Goal: Obtain resource: Download file/media

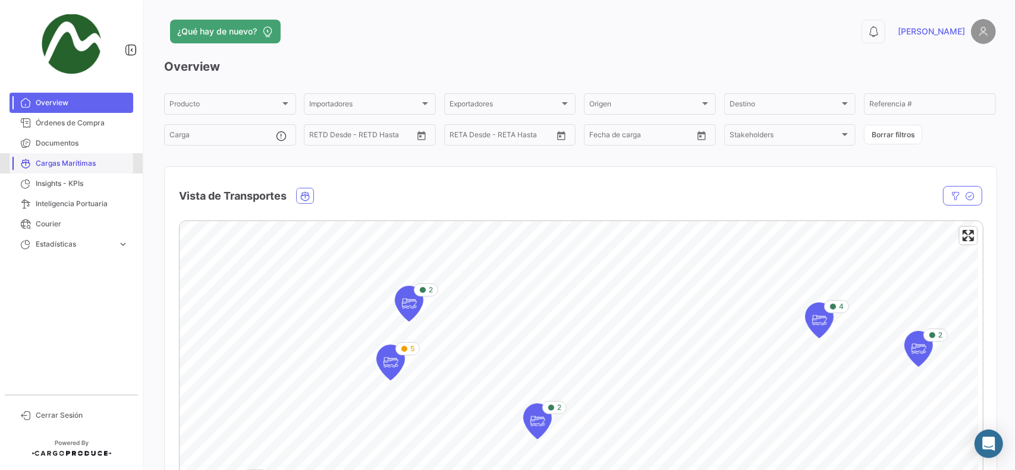
click at [60, 165] on span "Cargas Marítimas" at bounding box center [82, 163] width 93 height 11
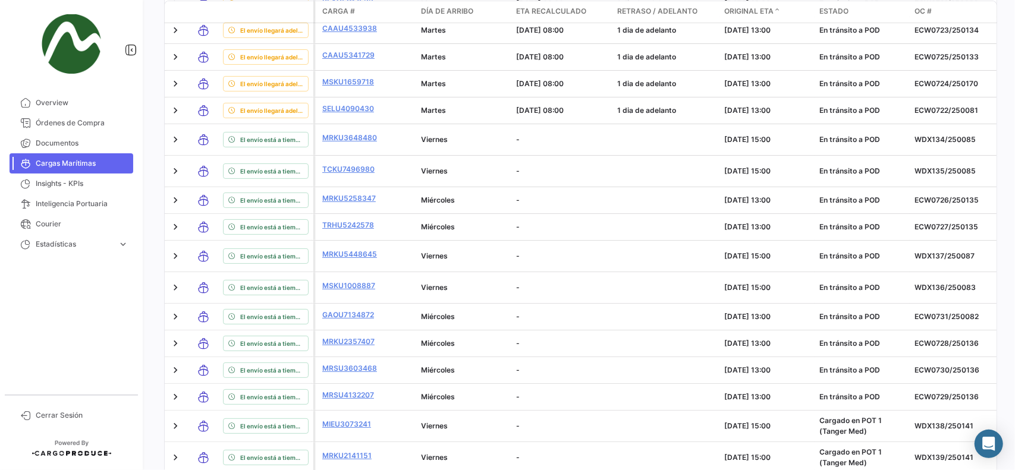
scroll to position [379, 0]
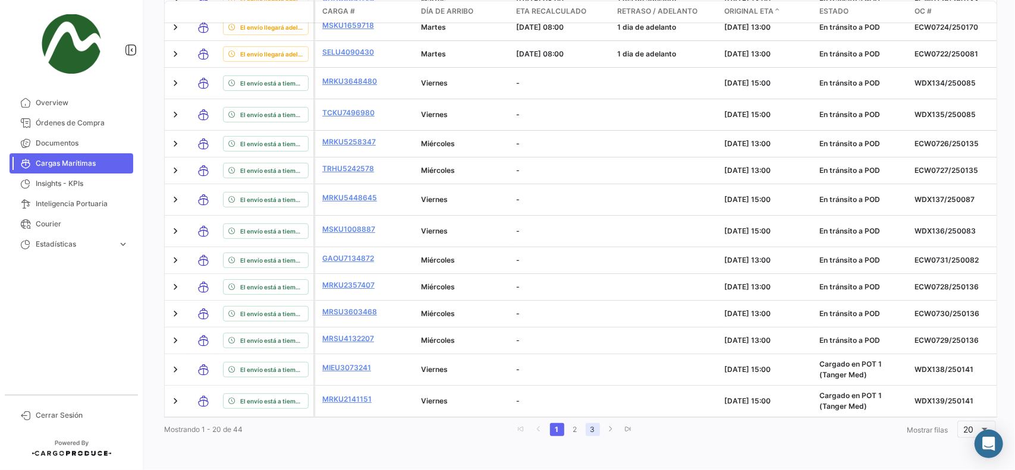
click at [594, 430] on link "3" at bounding box center [592, 429] width 14 height 13
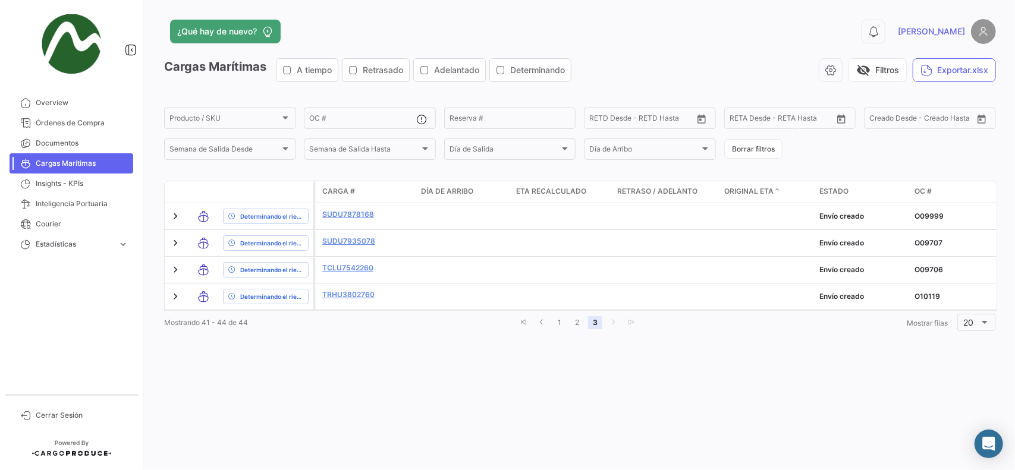
scroll to position [0, 0]
click at [50, 145] on span "Documentos" at bounding box center [82, 143] width 93 height 11
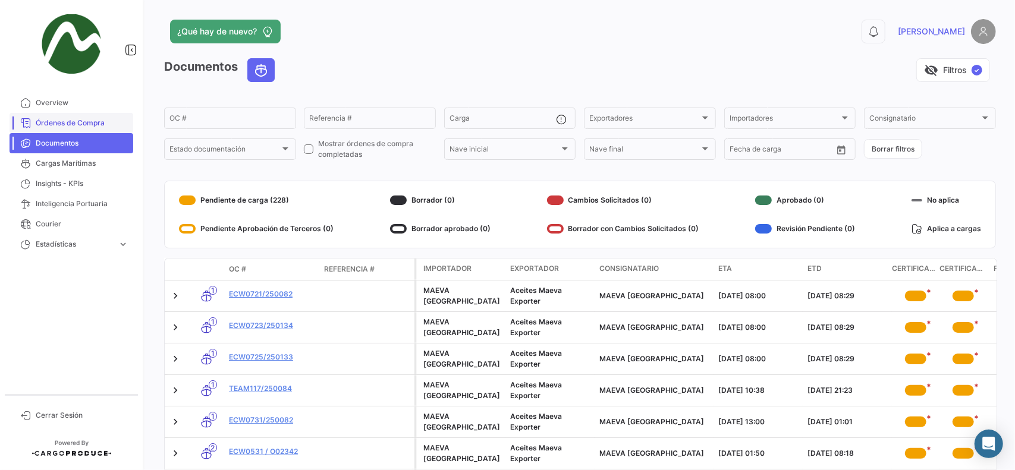
click at [48, 129] on link "Órdenes de Compra" at bounding box center [72, 123] width 124 height 20
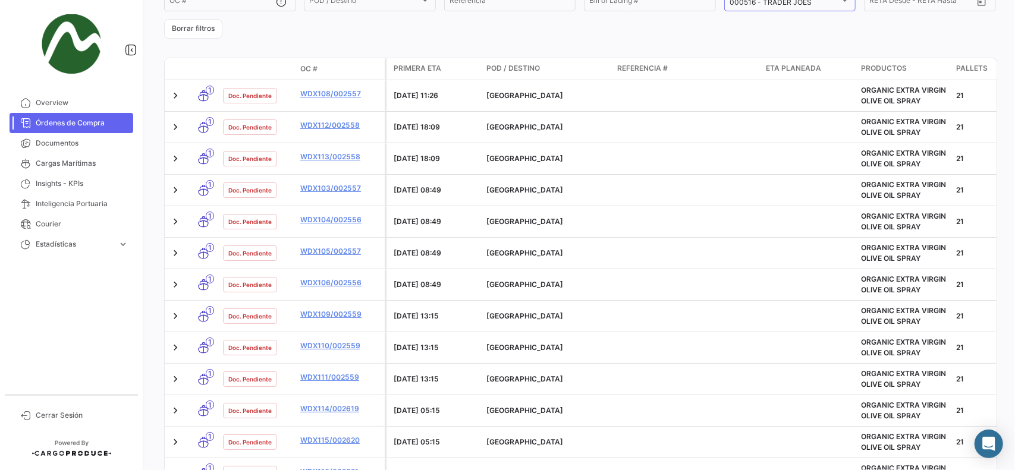
scroll to position [415, 0]
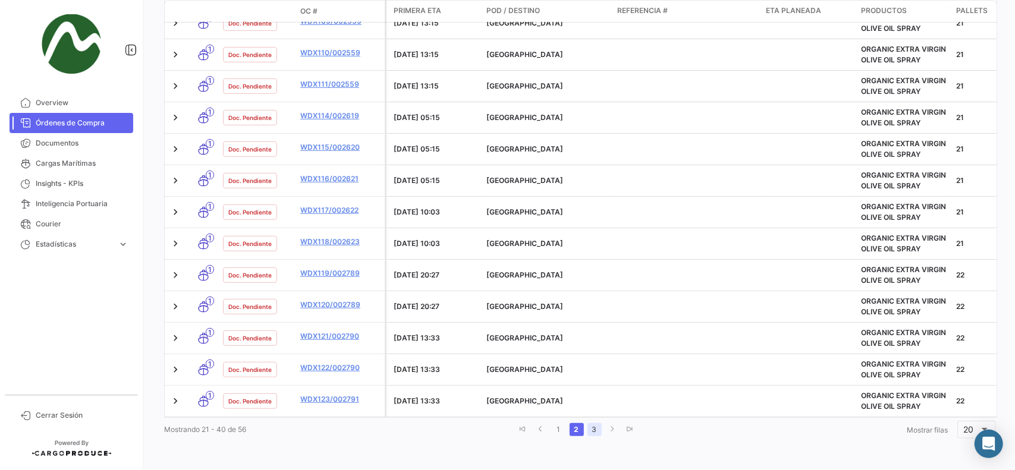
click at [592, 427] on link "3" at bounding box center [594, 429] width 14 height 13
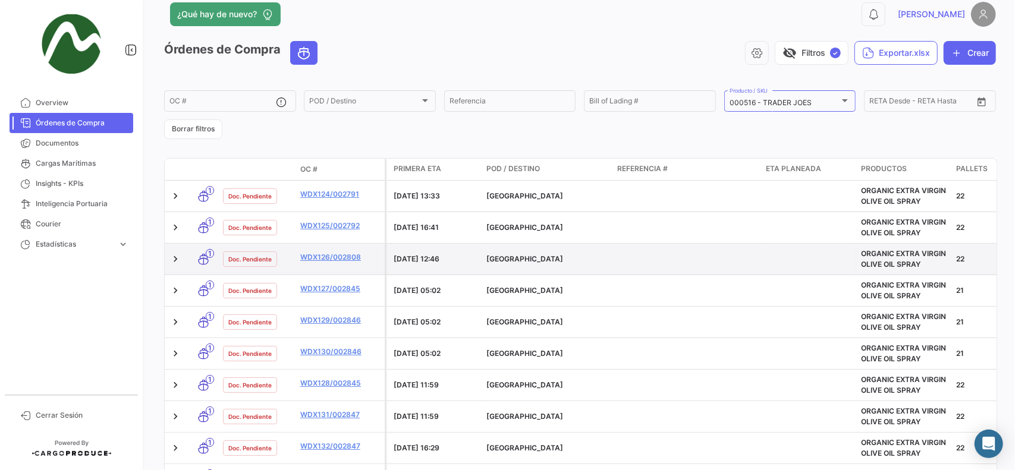
scroll to position [0, 0]
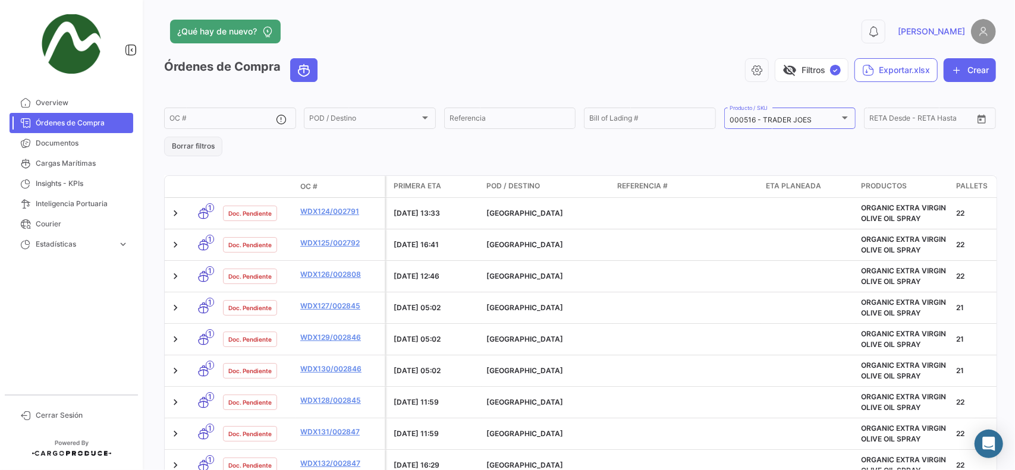
click at [188, 141] on button "Borrar filtros" at bounding box center [193, 147] width 58 height 20
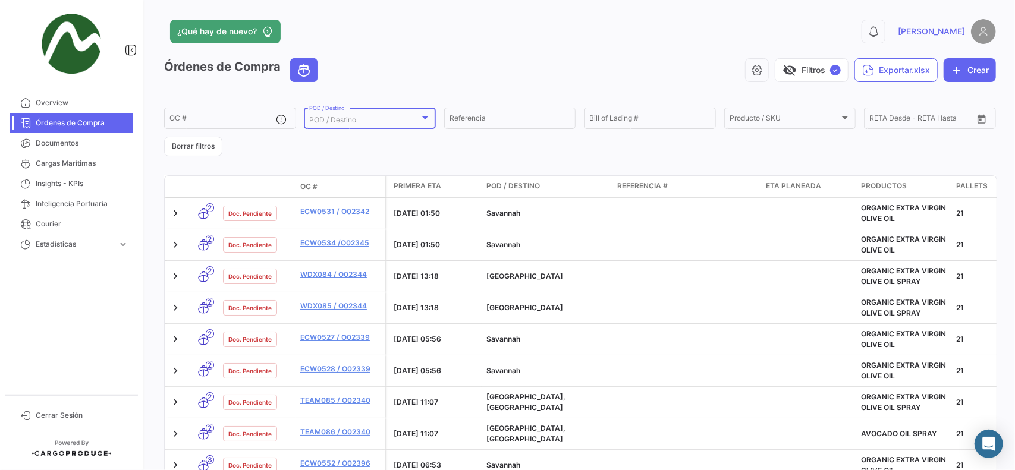
click at [328, 120] on span "POD / Destino" at bounding box center [332, 119] width 47 height 9
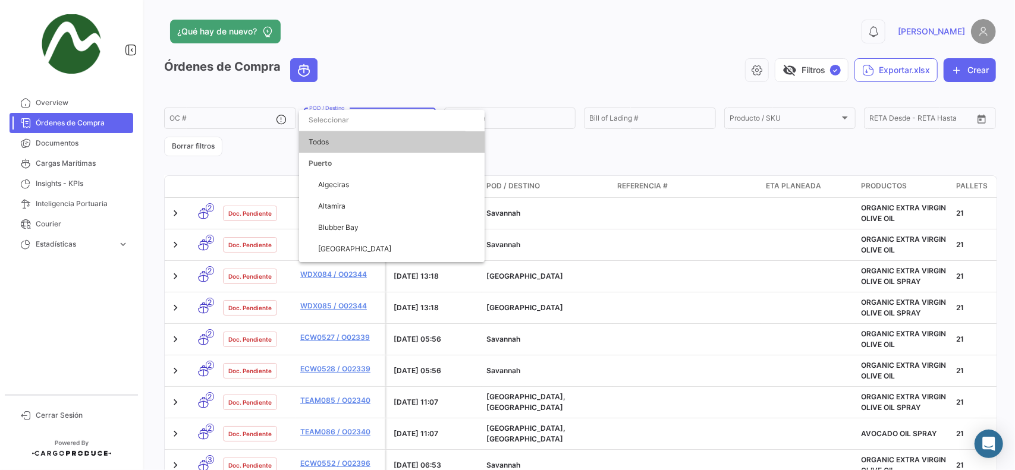
click at [475, 141] on div at bounding box center [507, 235] width 1015 height 470
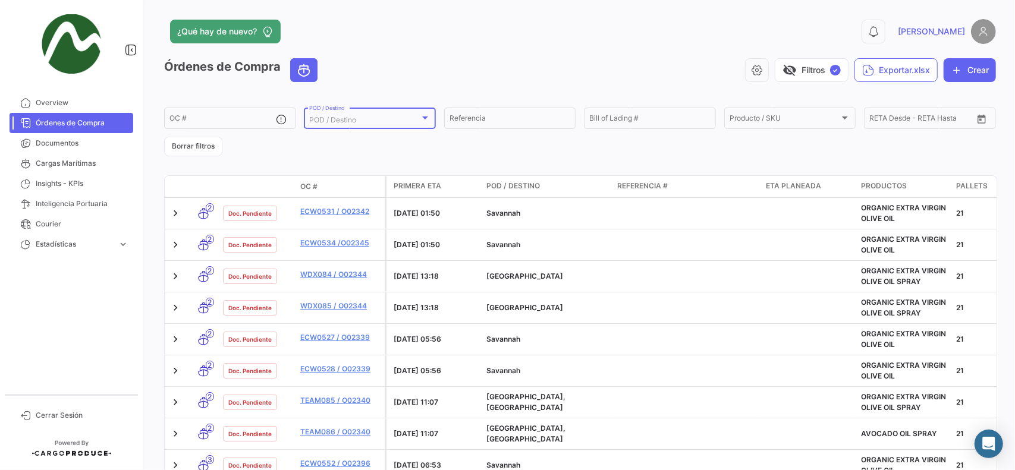
click at [387, 119] on div "POD / Destino" at bounding box center [364, 120] width 111 height 8
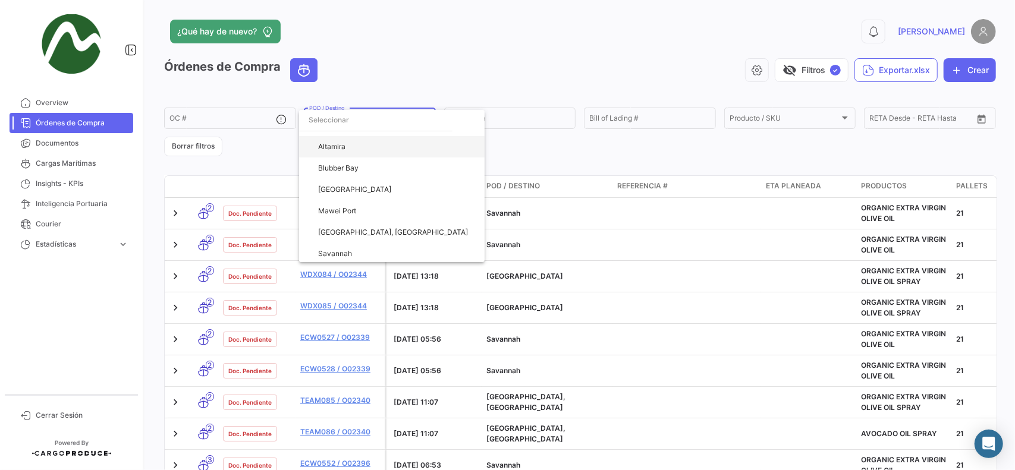
click at [372, 146] on span "Altamira" at bounding box center [396, 146] width 157 height 21
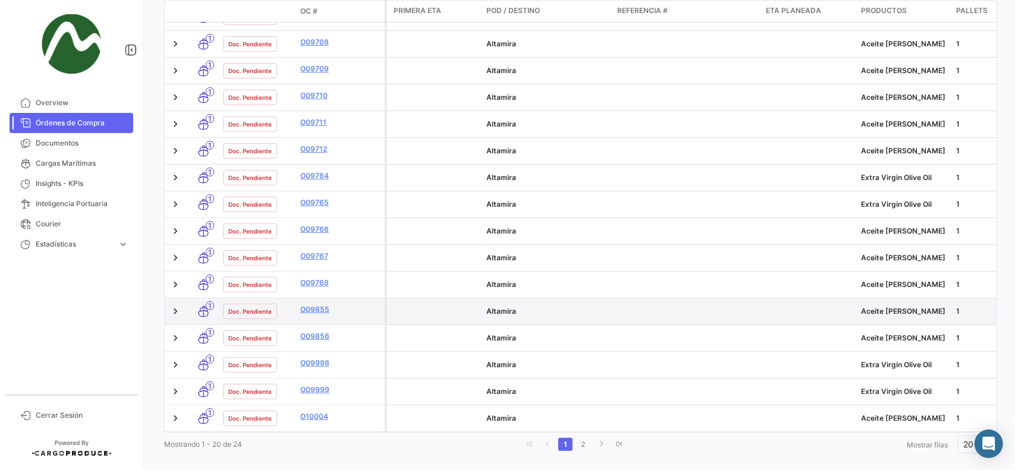
scroll to position [320, 0]
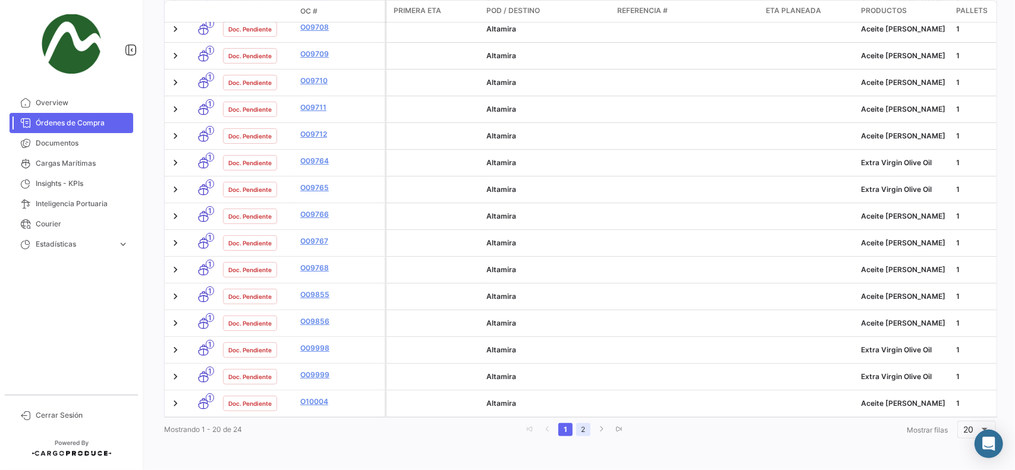
click at [580, 429] on link "2" at bounding box center [583, 429] width 14 height 13
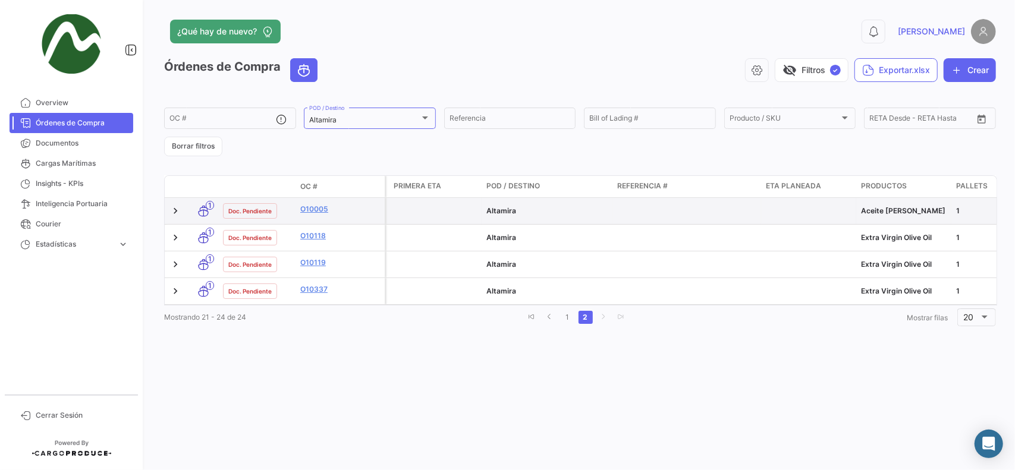
click at [872, 212] on span "Aceite [PERSON_NAME]" at bounding box center [903, 210] width 84 height 9
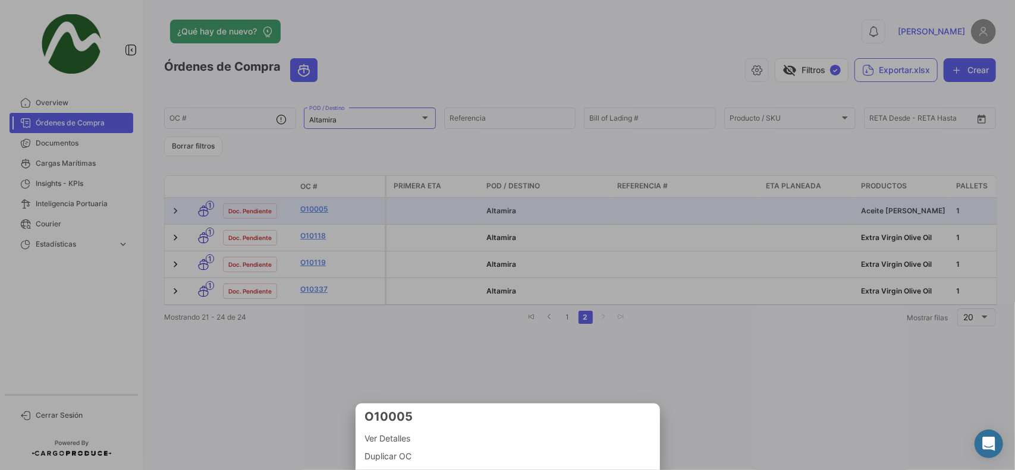
click at [790, 431] on div at bounding box center [507, 235] width 1015 height 470
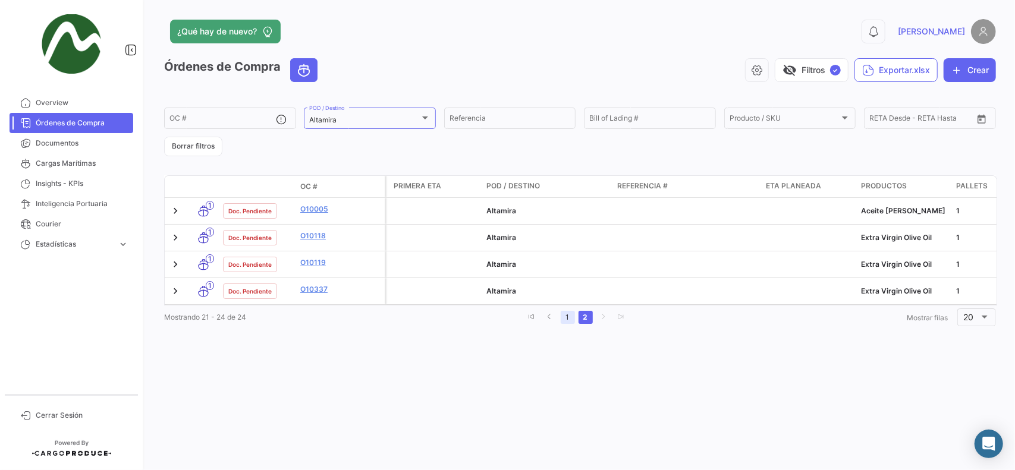
click at [569, 324] on link "1" at bounding box center [567, 317] width 14 height 13
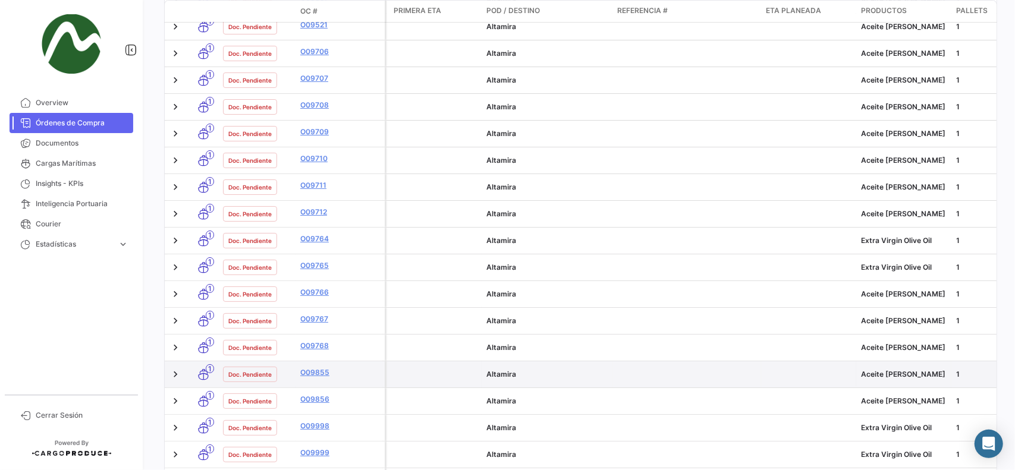
scroll to position [320, 0]
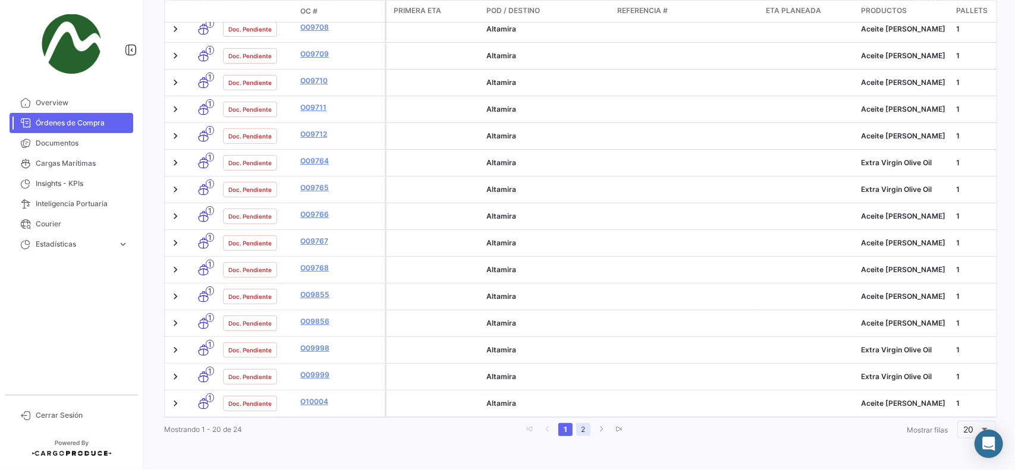
click at [578, 431] on link "2" at bounding box center [583, 429] width 14 height 13
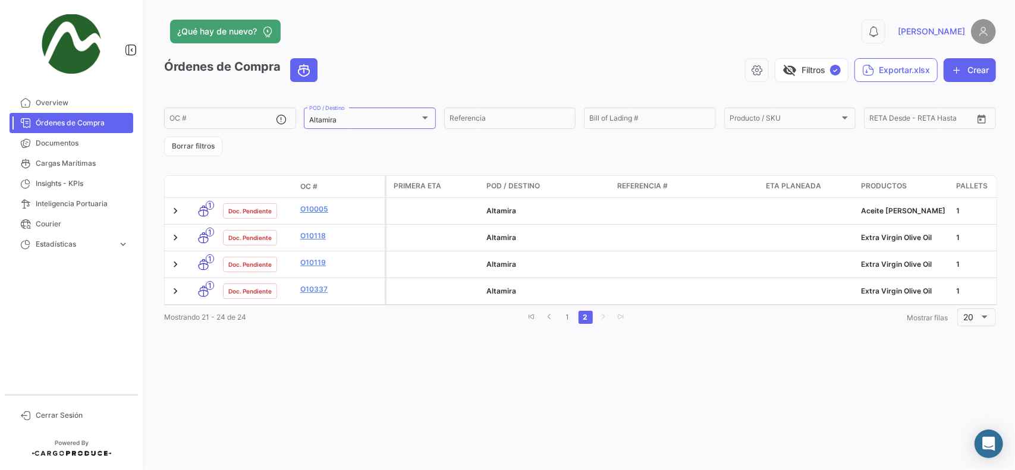
scroll to position [0, 0]
click at [915, 71] on button "Exportar.xlsx" at bounding box center [895, 70] width 83 height 24
click at [868, 150] on span "Exportar OC's + Información de documentos" at bounding box center [864, 147] width 174 height 10
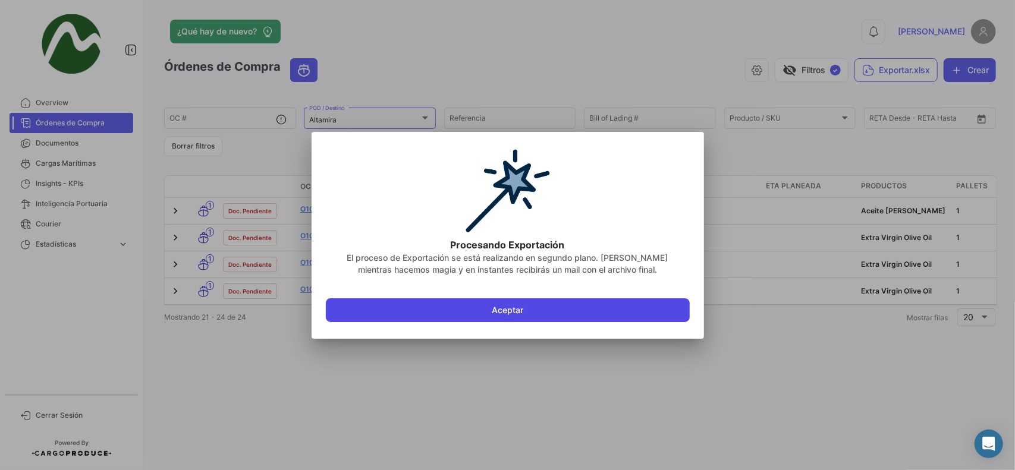
click at [504, 313] on button "Aceptar" at bounding box center [508, 310] width 364 height 24
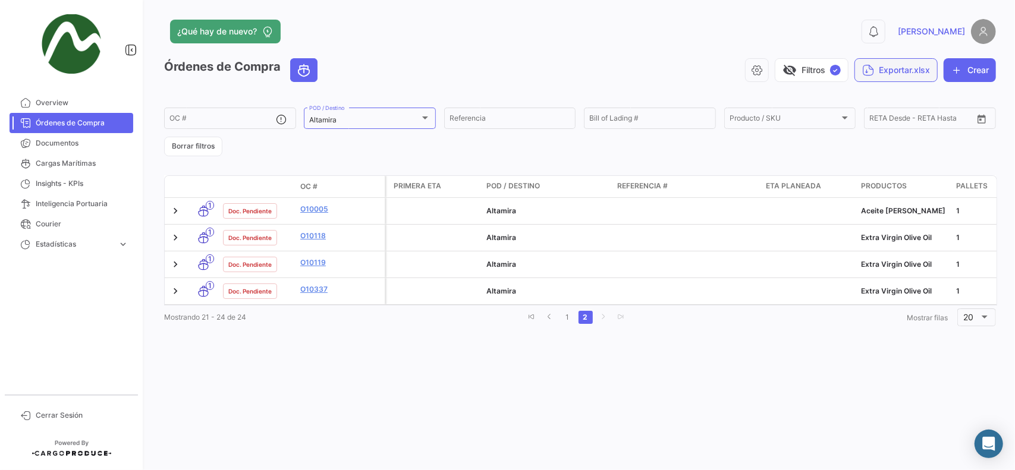
click at [882, 67] on button "Exportar.xlsx" at bounding box center [895, 70] width 83 height 24
click at [801, 96] on span "Exportar OC's" at bounding box center [804, 99] width 55 height 10
click at [189, 147] on button "Borrar filtros" at bounding box center [193, 147] width 58 height 20
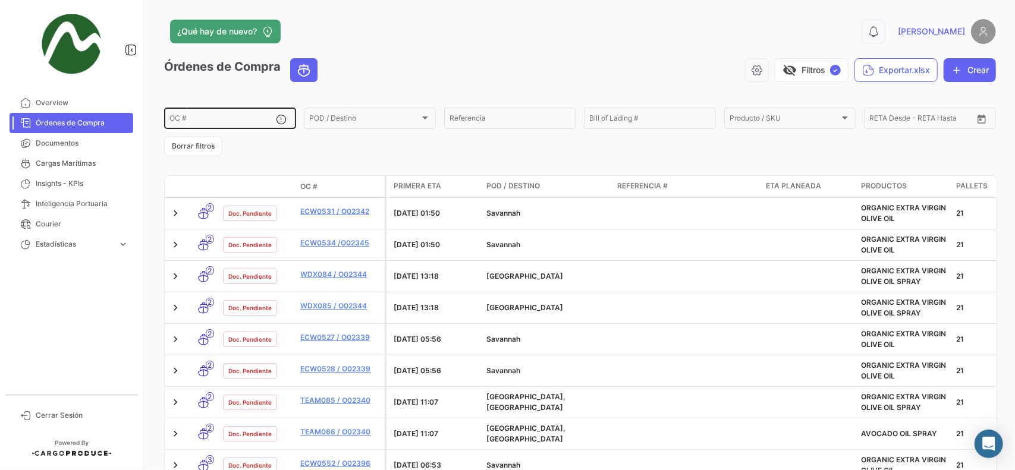
click at [229, 115] on div "OC #" at bounding box center [222, 117] width 107 height 23
paste input "O10020"
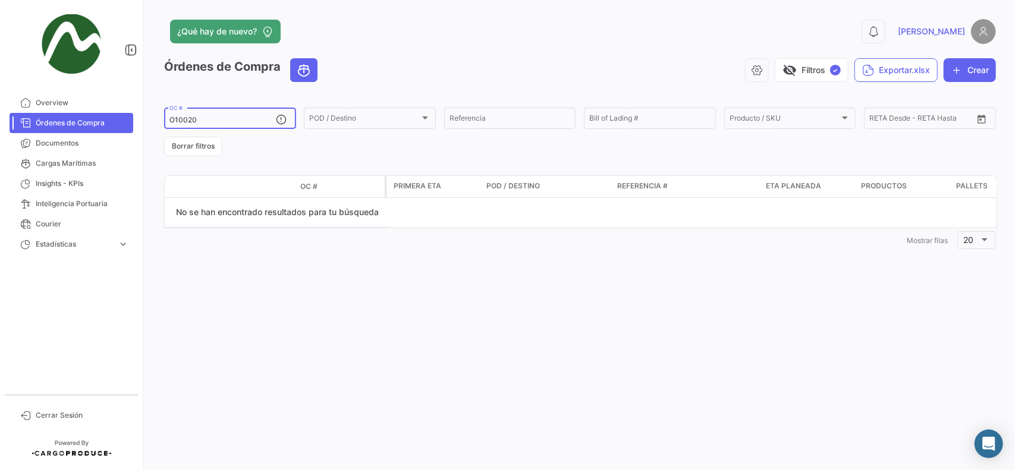
type input "O10020"
click at [288, 148] on form "O10020 OC # POD / Destino POD / Destino Referencia Bill of Lading # Producto / …" at bounding box center [579, 131] width 831 height 51
click at [186, 143] on button "Borrar filtros" at bounding box center [193, 147] width 58 height 20
